Goal: Check status

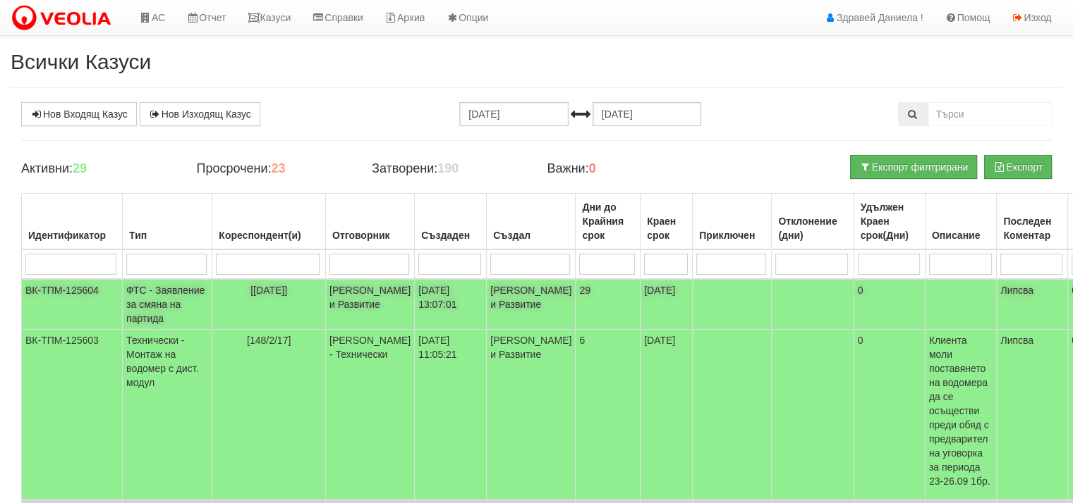
click at [160, 300] on td "ФТС - Заявление за смяна на партида" at bounding box center [168, 304] width 90 height 51
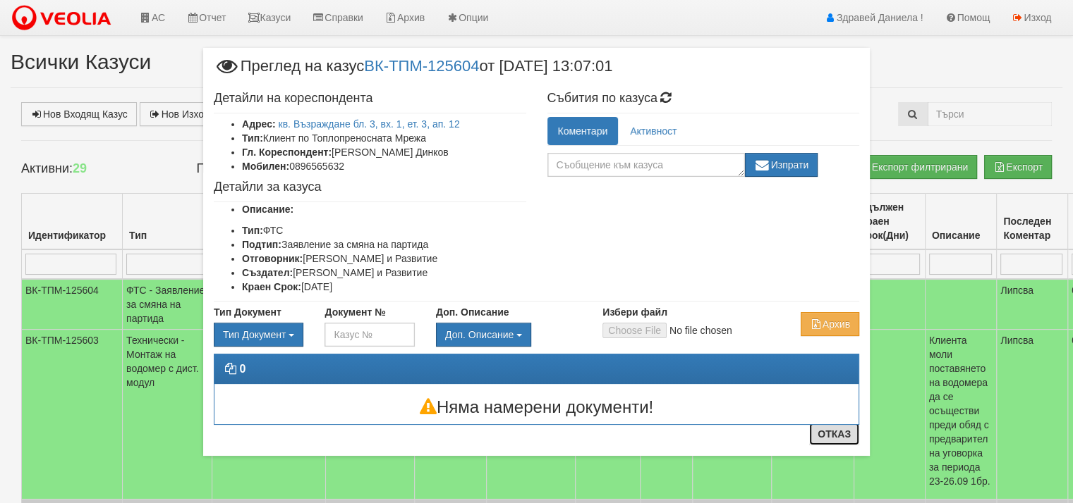
click at [834, 433] on button "Отказ" at bounding box center [834, 434] width 50 height 23
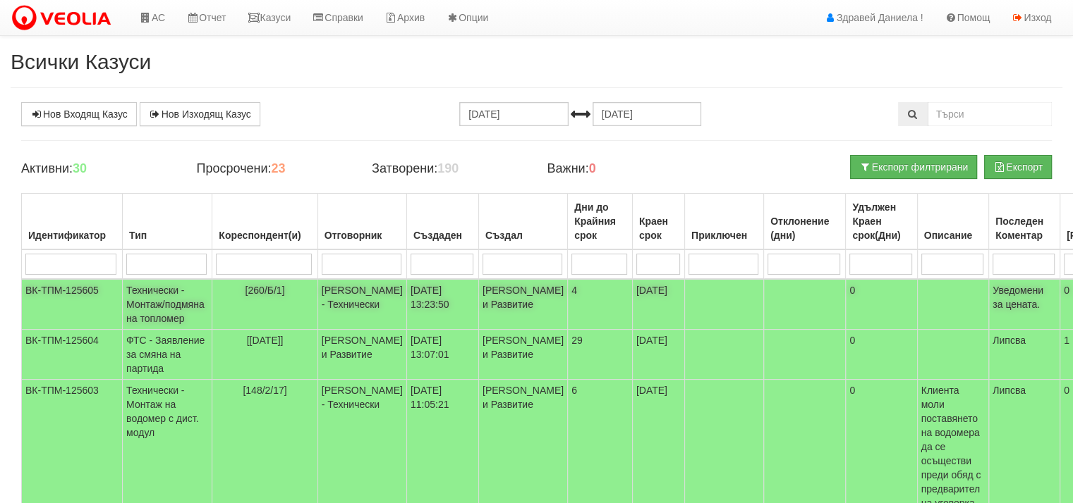
click at [141, 305] on td "Технически - Монтаж/подмяна на топломер" at bounding box center [168, 304] width 90 height 51
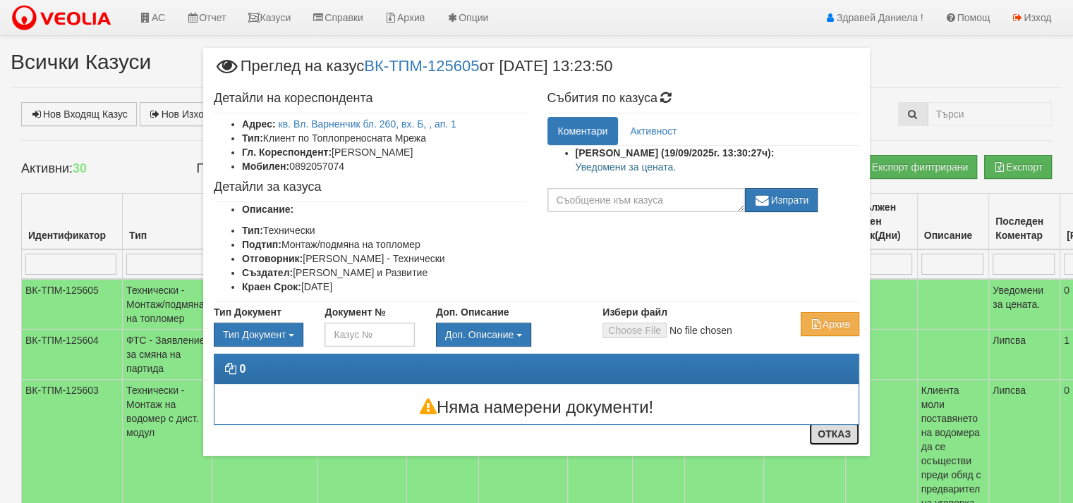
click at [848, 435] on button "Отказ" at bounding box center [834, 434] width 50 height 23
